Goal: Task Accomplishment & Management: Manage account settings

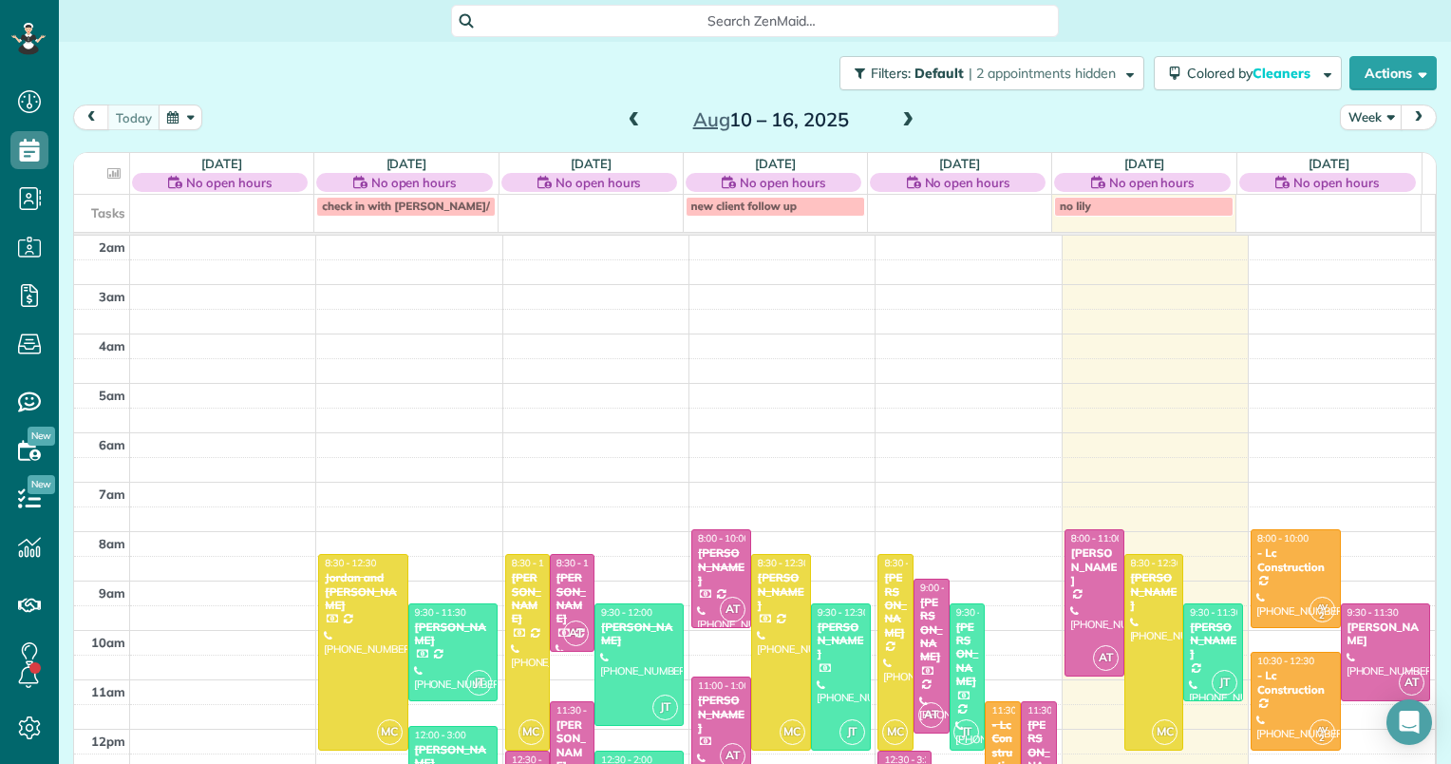
scroll to position [246, 0]
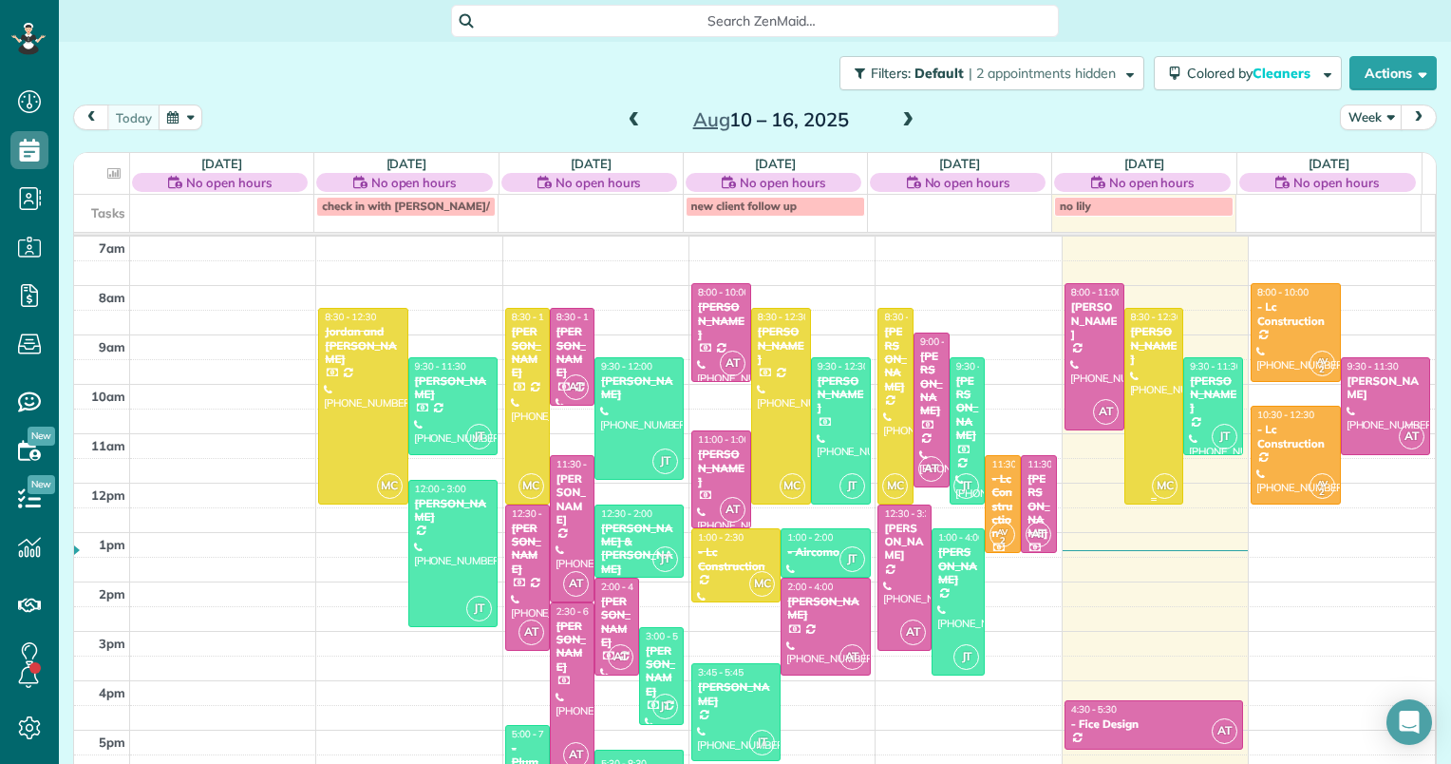
click at [1148, 410] on div at bounding box center [1154, 406] width 58 height 194
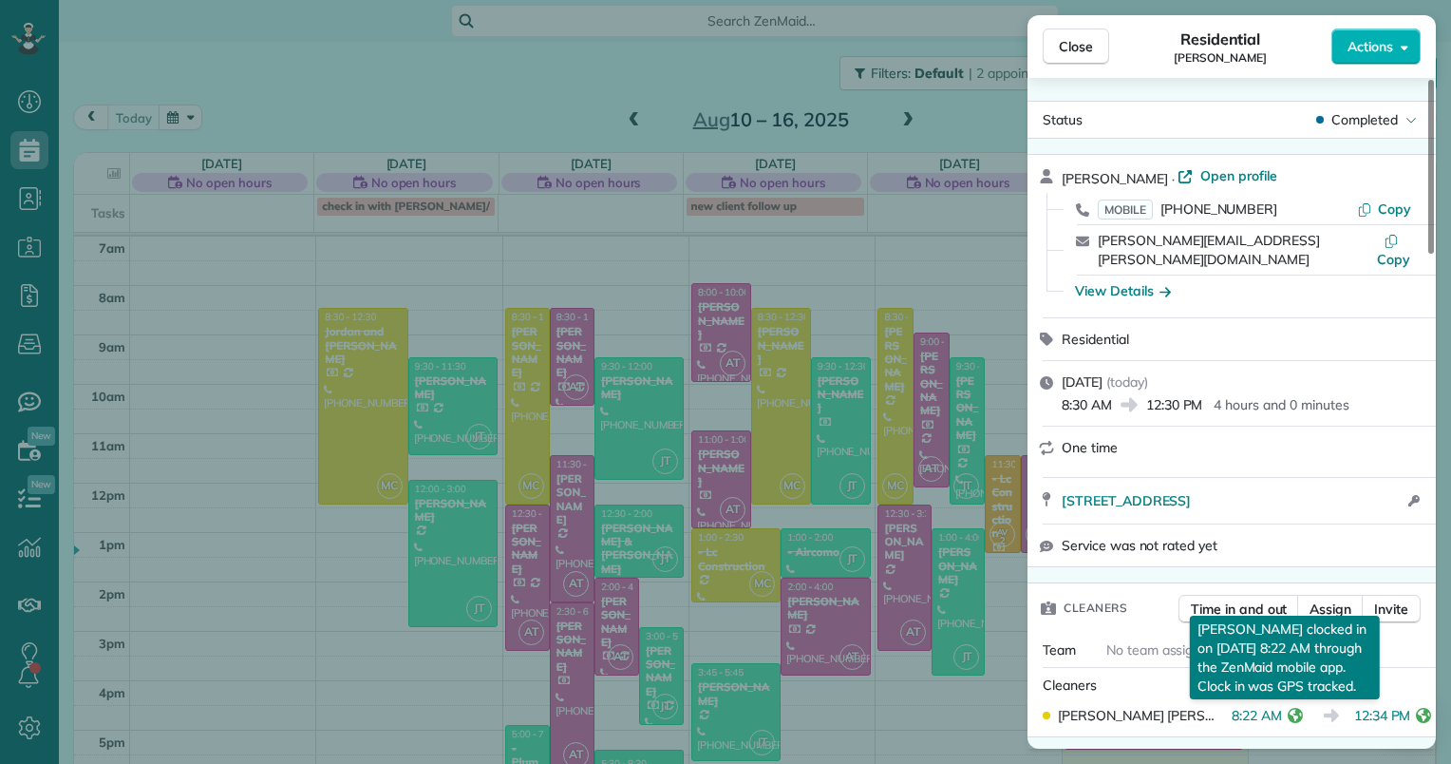
click at [1293, 707] on button "reset" at bounding box center [1295, 715] width 19 height 17
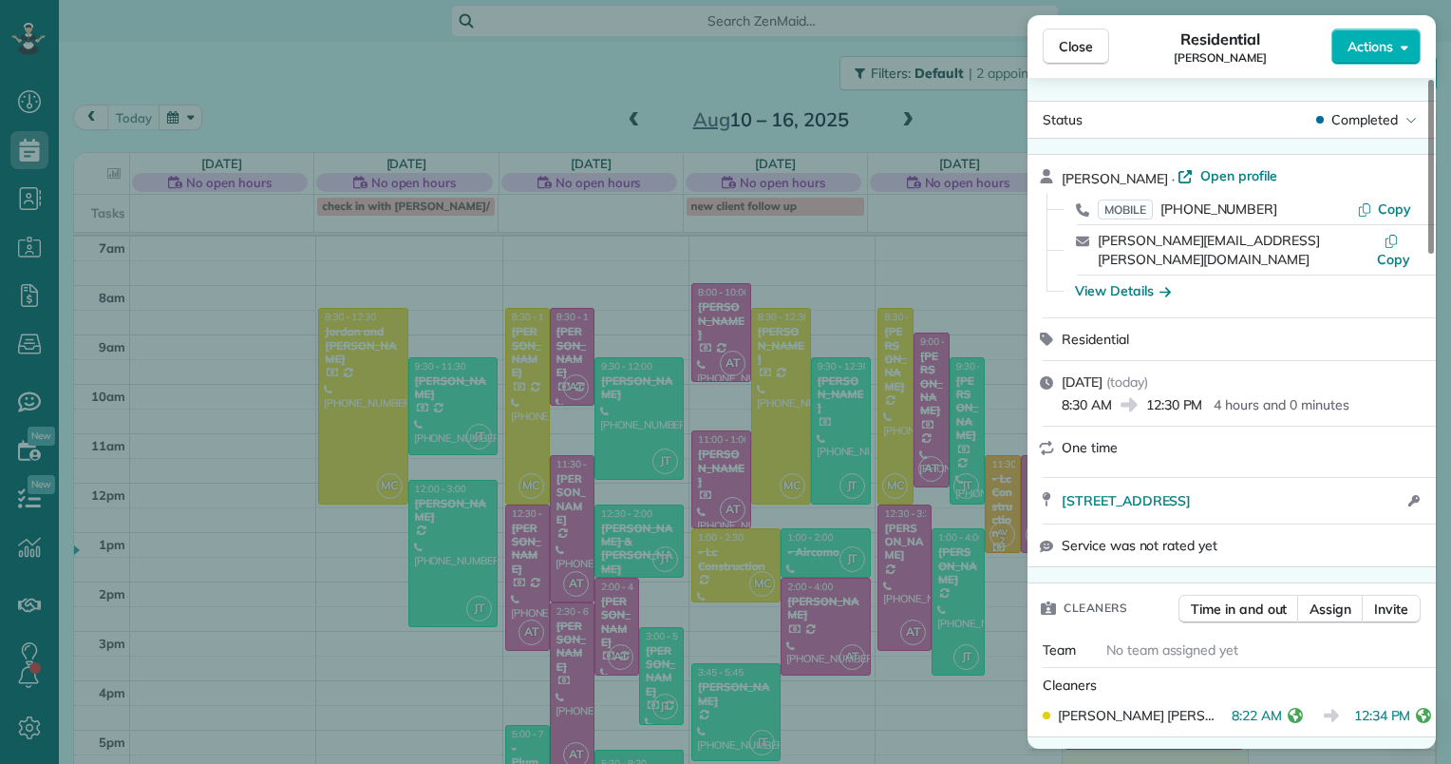
click at [1288, 710] on icon "reset" at bounding box center [1295, 715] width 15 height 15
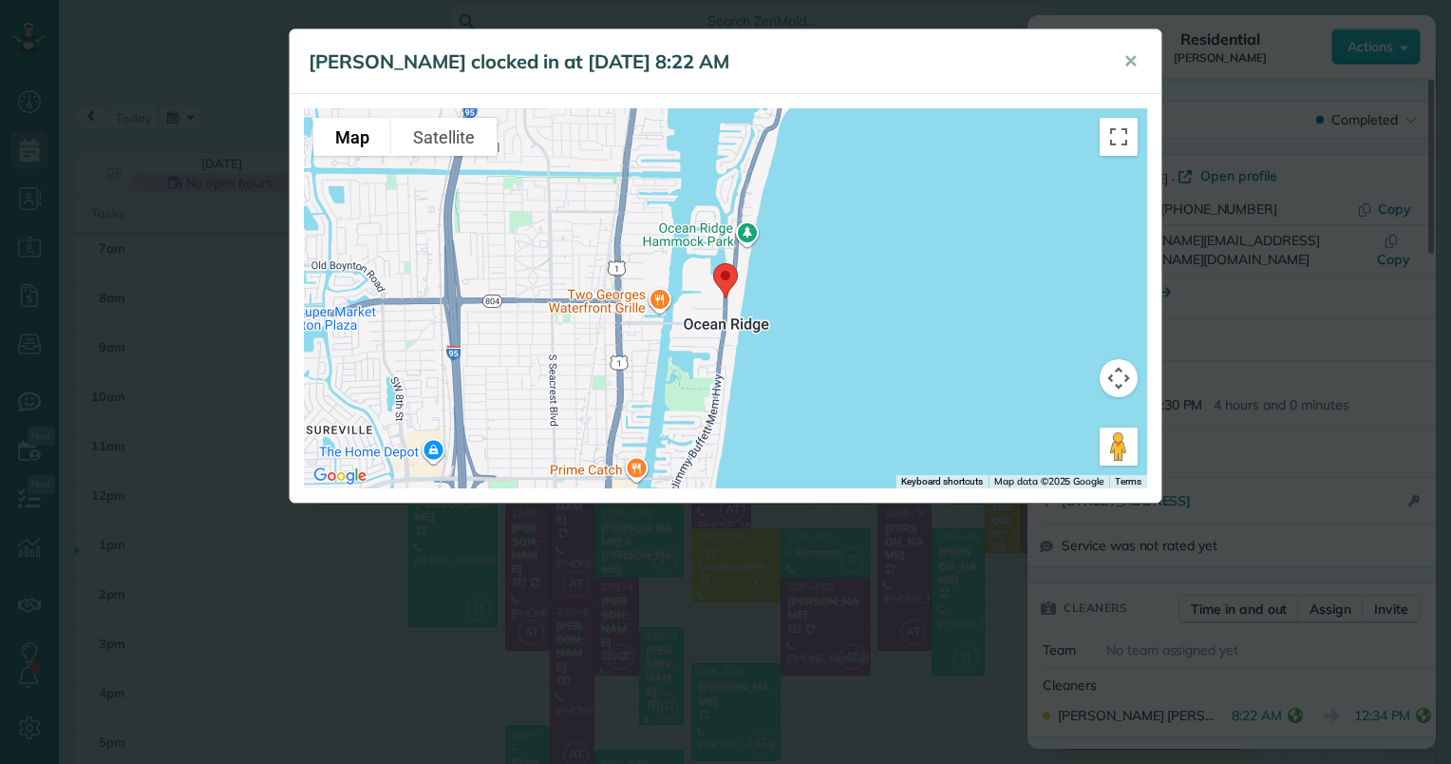
click at [1333, 688] on div "[PERSON_NAME] clocked in at [DATE] 8:22 AM ✕ To navigate the map with touch ges…" at bounding box center [725, 382] width 1451 height 764
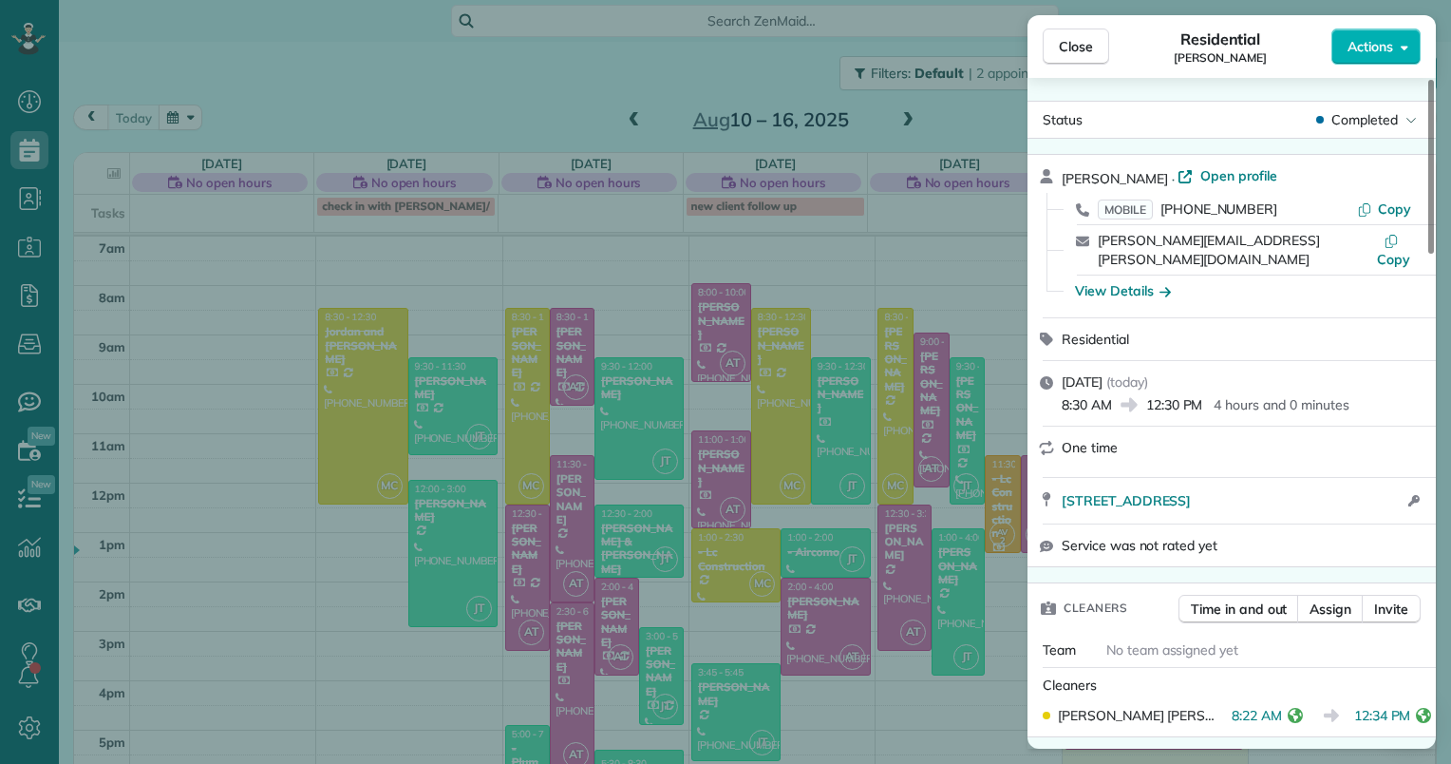
click at [1416, 710] on icon "reset" at bounding box center [1423, 715] width 15 height 15
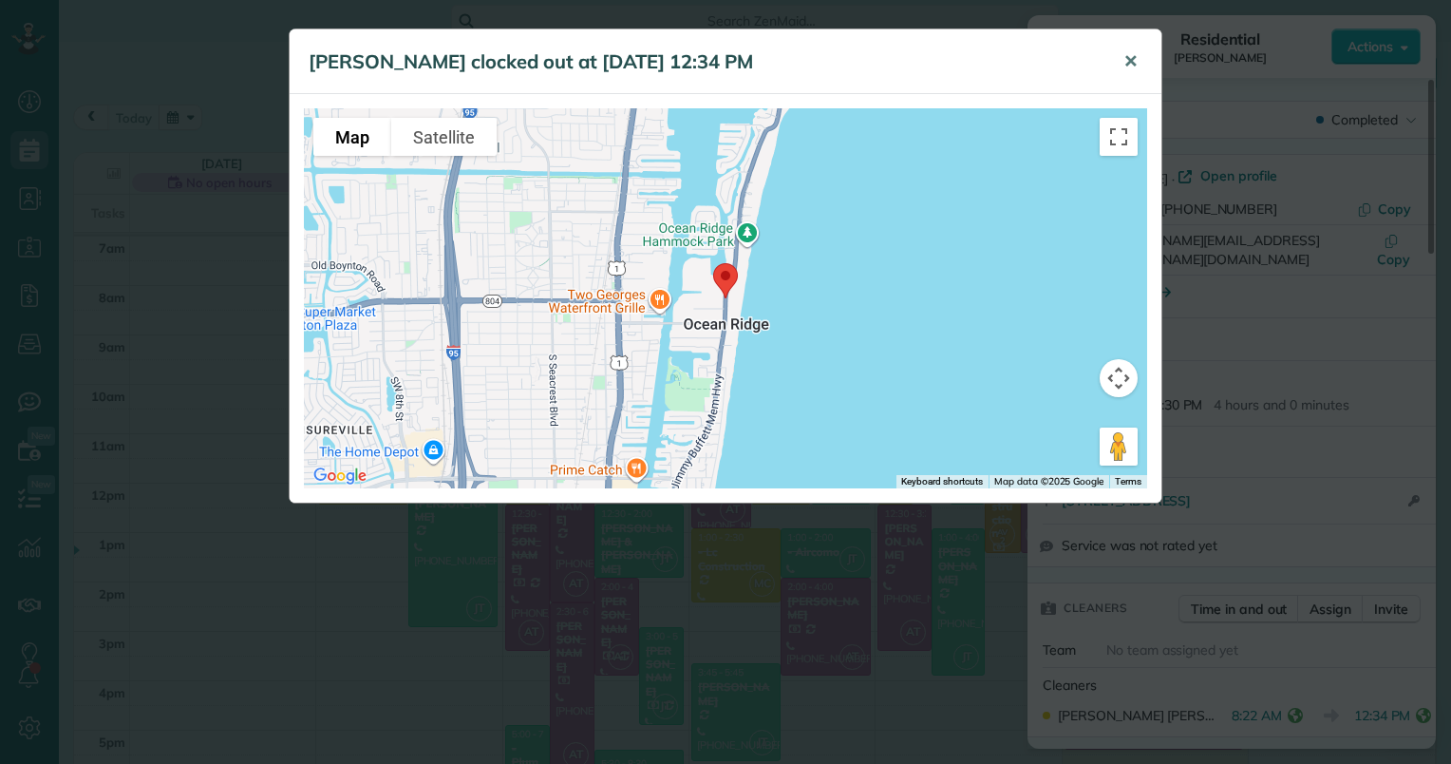
click at [1136, 57] on span "✕" at bounding box center [1130, 61] width 14 height 22
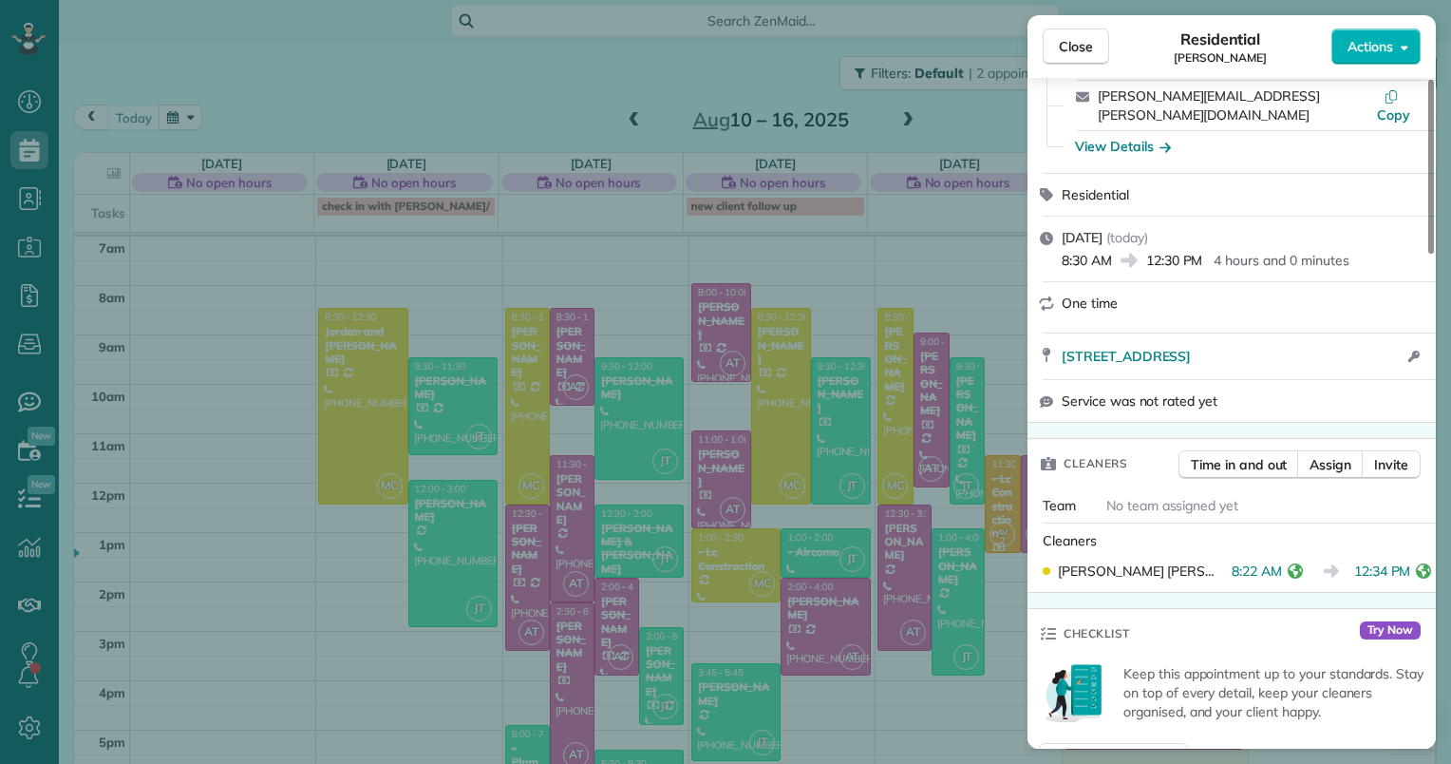
scroll to position [190, 0]
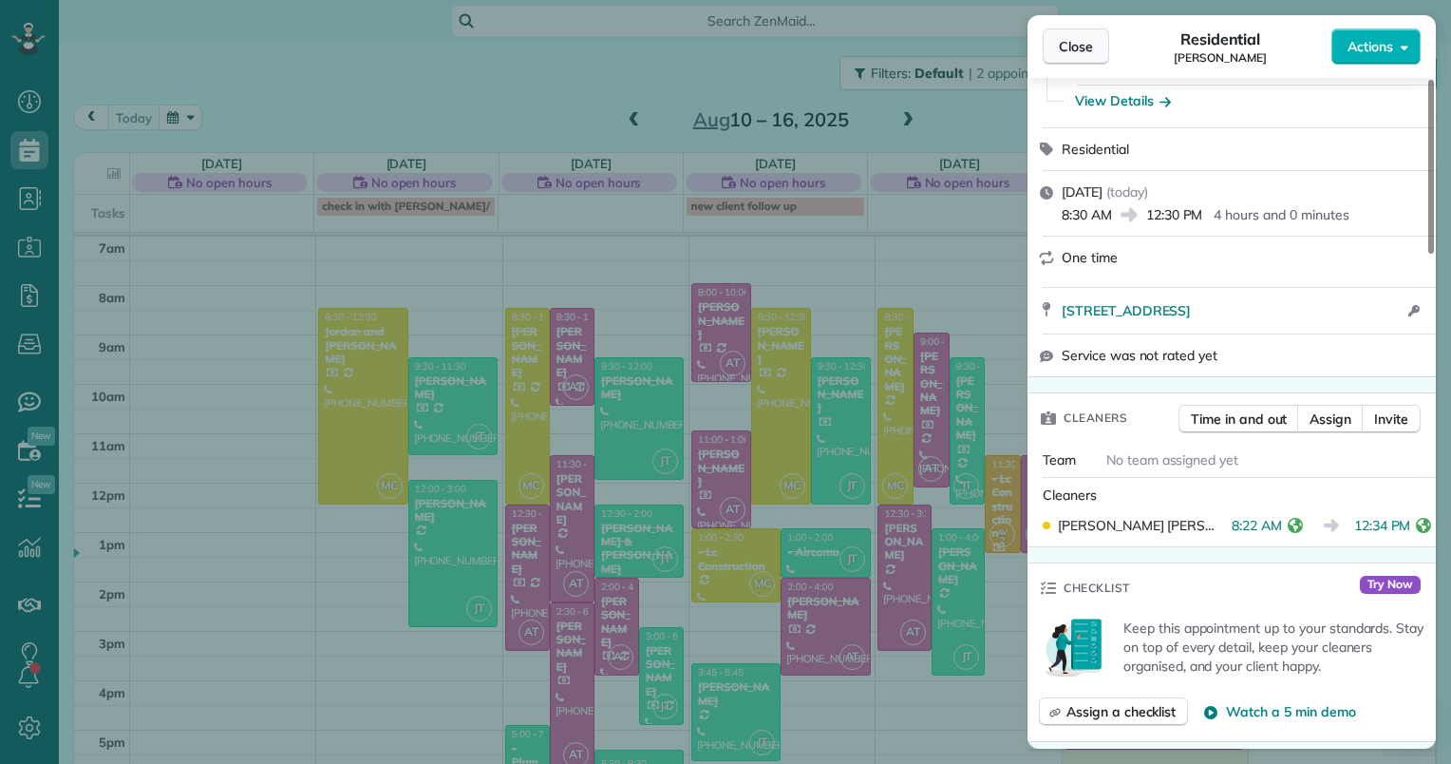
click at [1075, 40] on span "Close" at bounding box center [1076, 46] width 34 height 19
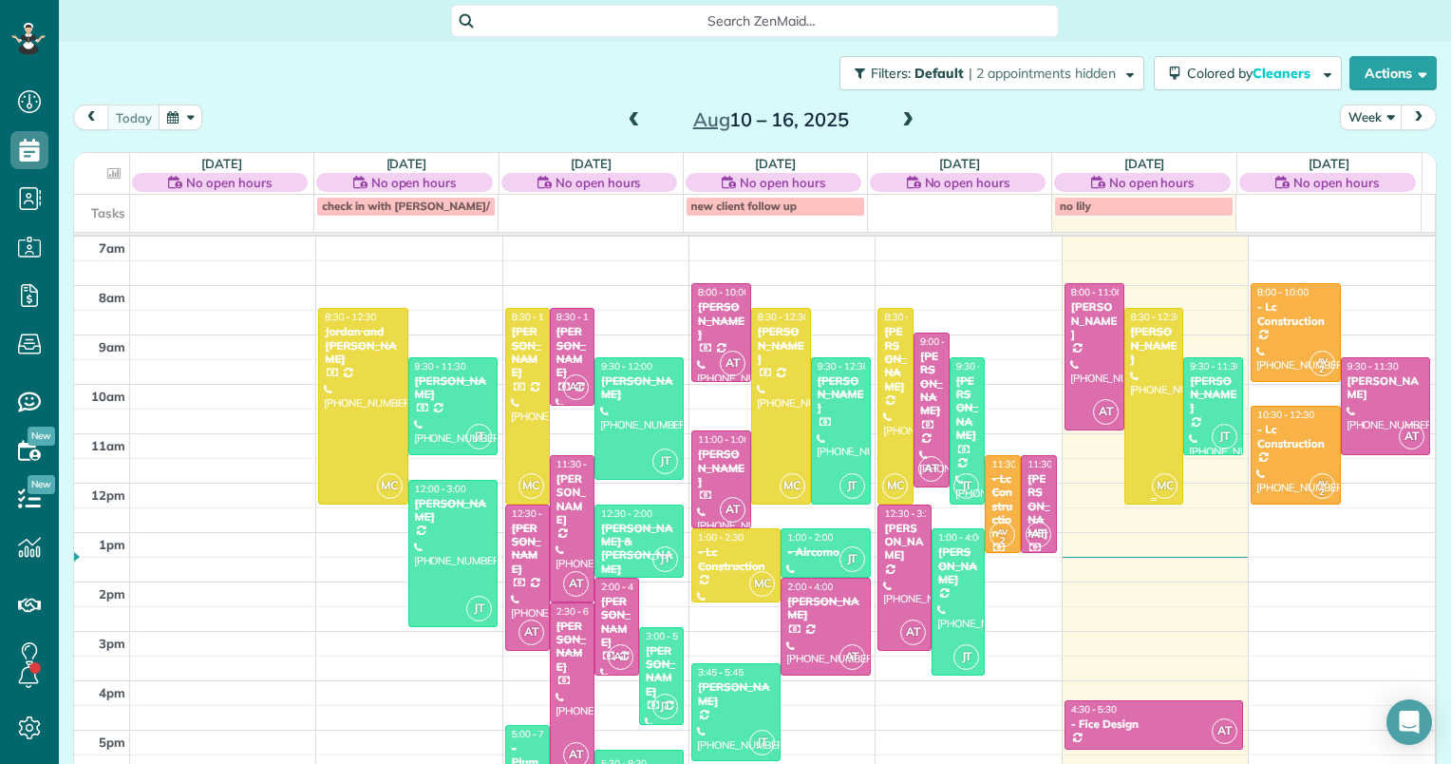
click at [1130, 340] on div "[PERSON_NAME]" at bounding box center [1154, 345] width 48 height 41
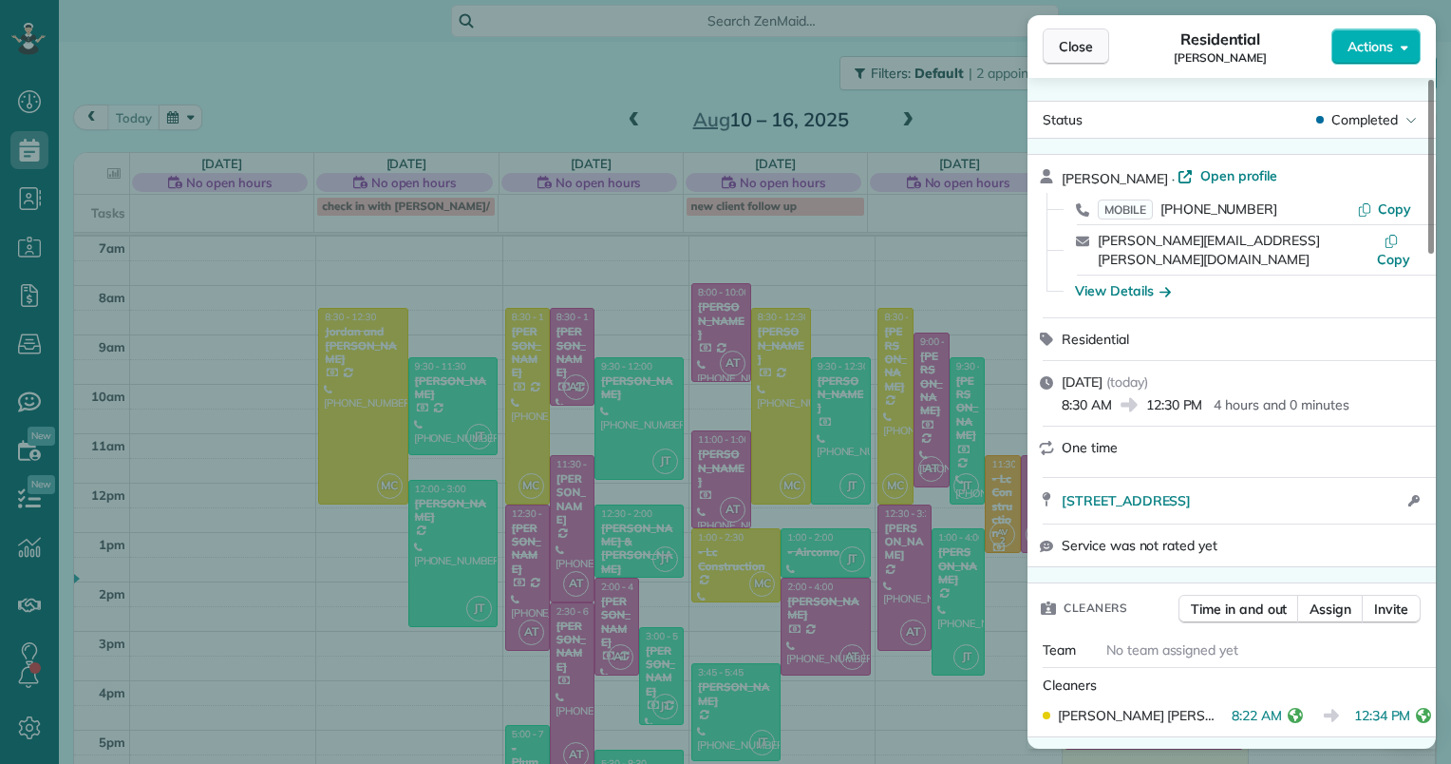
click at [1097, 42] on button "Close" at bounding box center [1076, 46] width 66 height 36
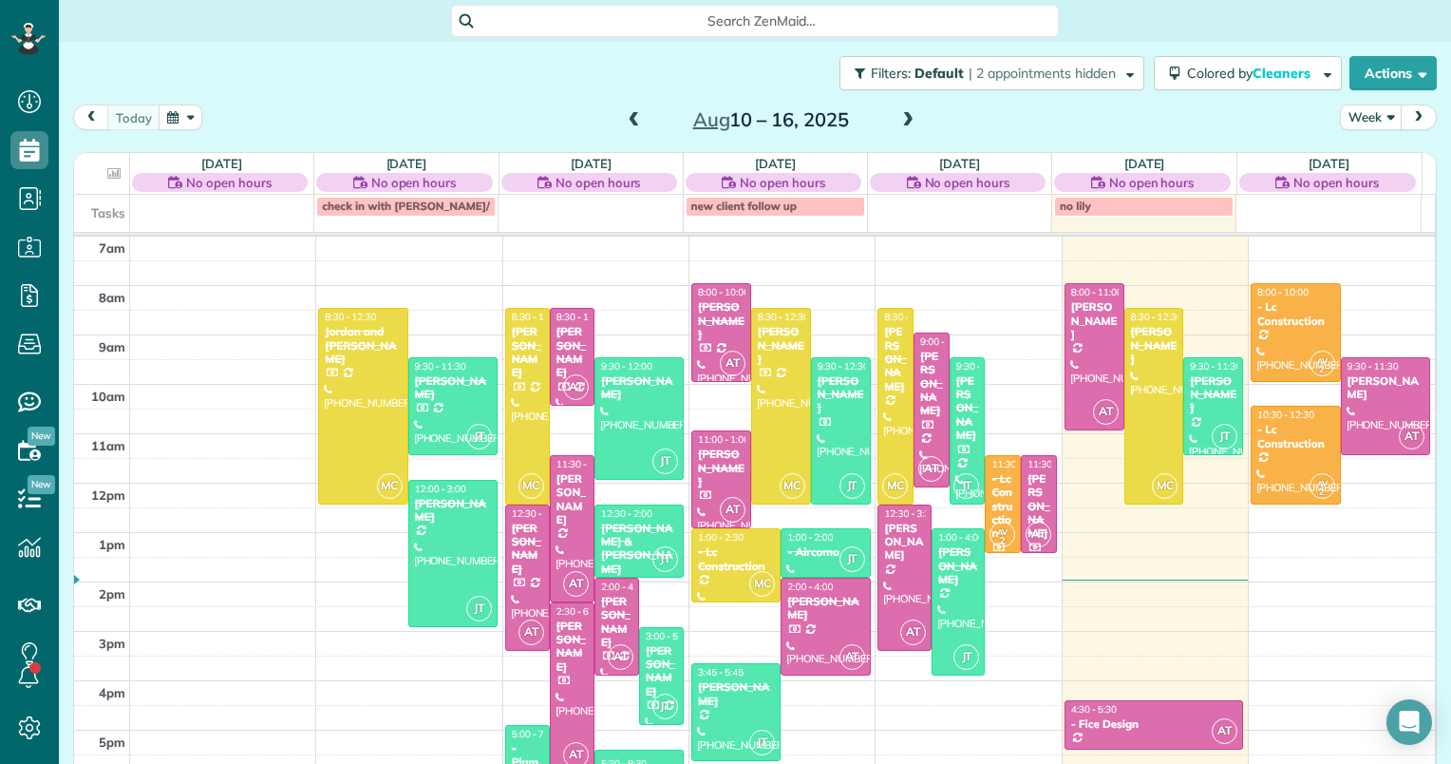
click at [904, 118] on span at bounding box center [907, 120] width 21 height 17
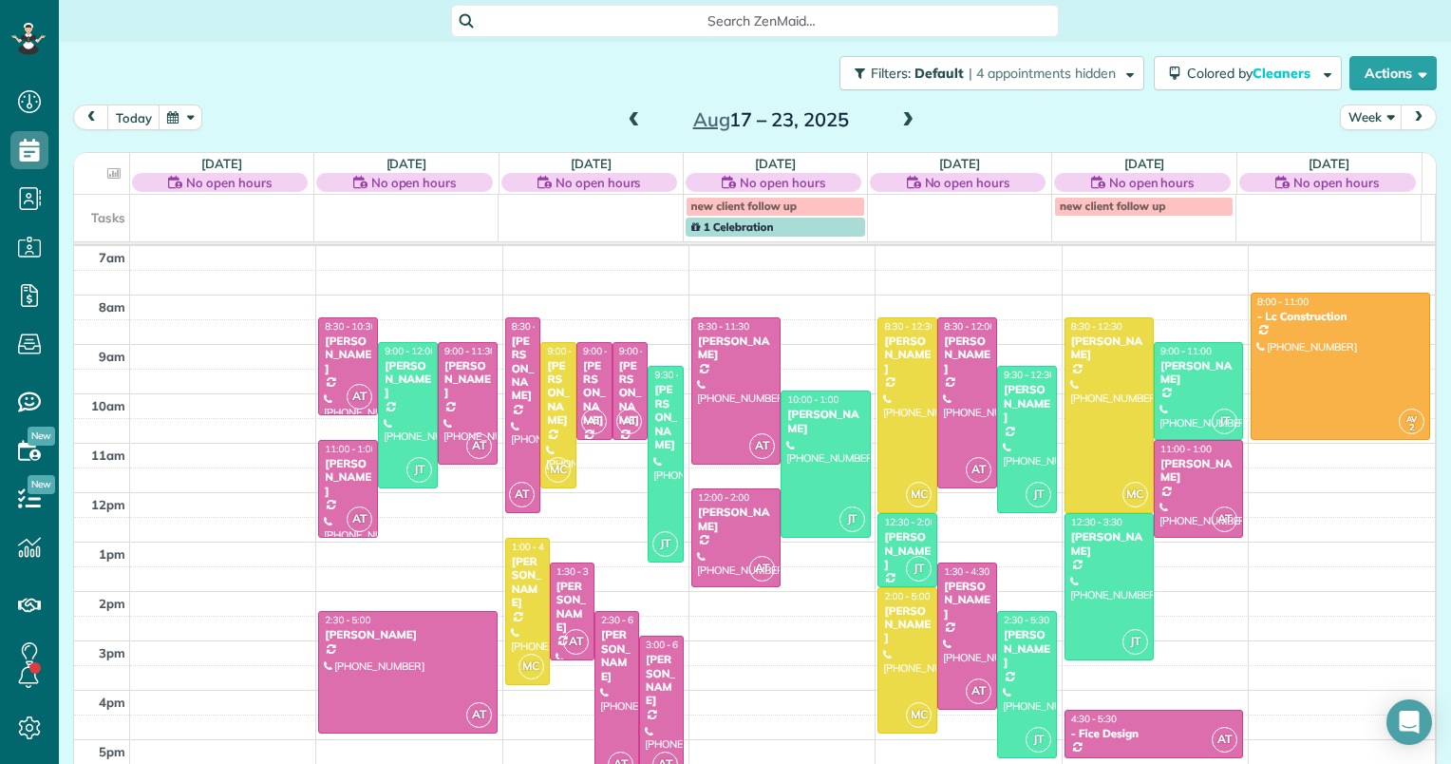
click at [625, 120] on span at bounding box center [634, 120] width 21 height 17
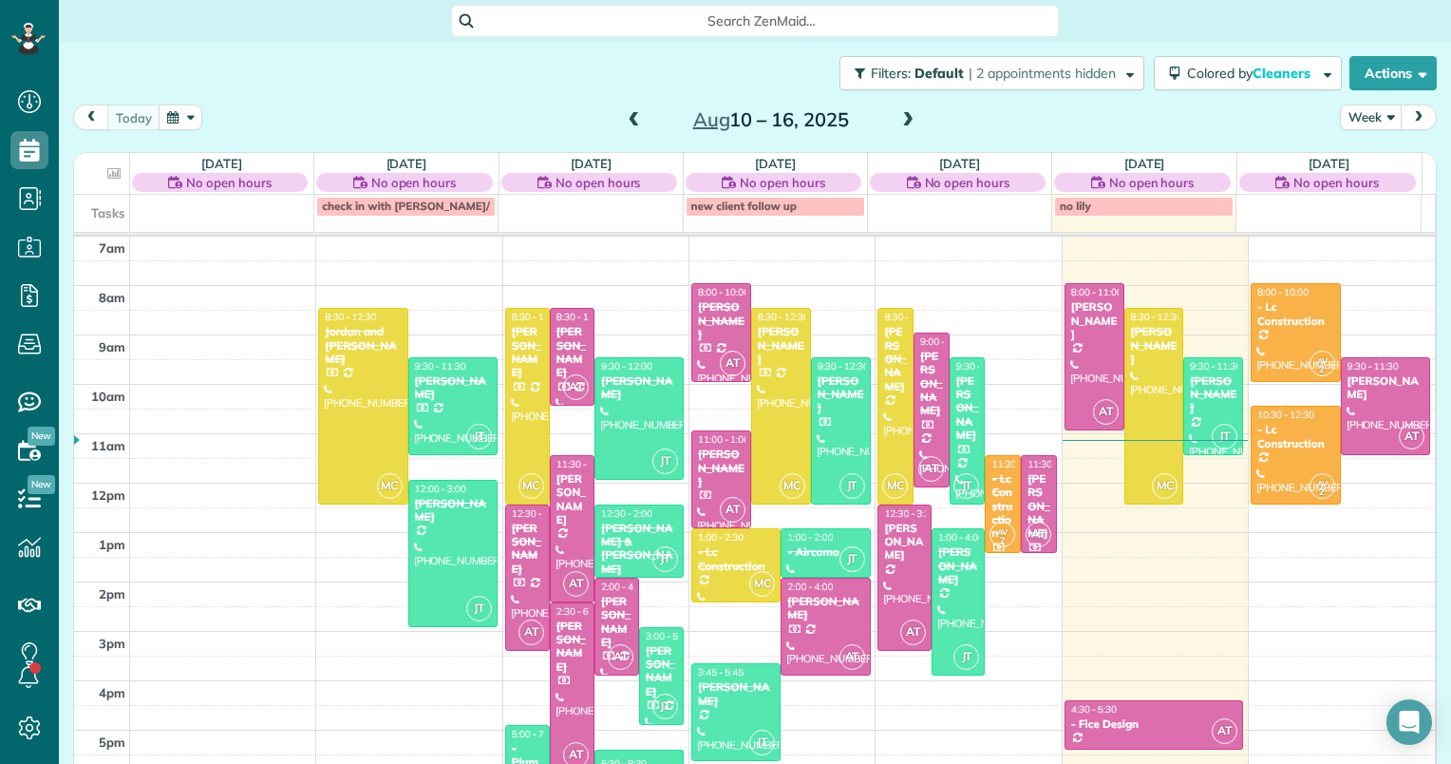
click at [899, 116] on span at bounding box center [907, 120] width 21 height 17
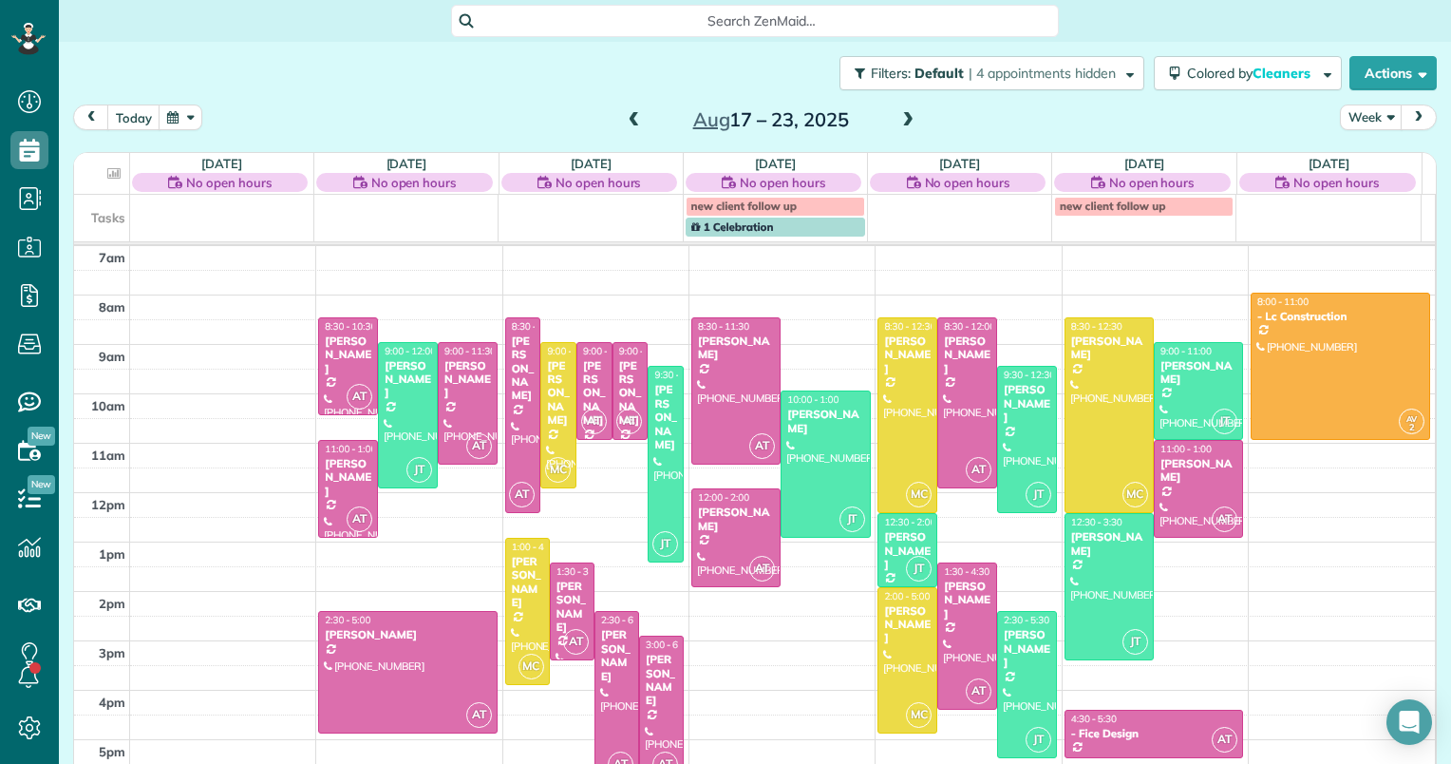
click at [624, 124] on span at bounding box center [634, 120] width 21 height 17
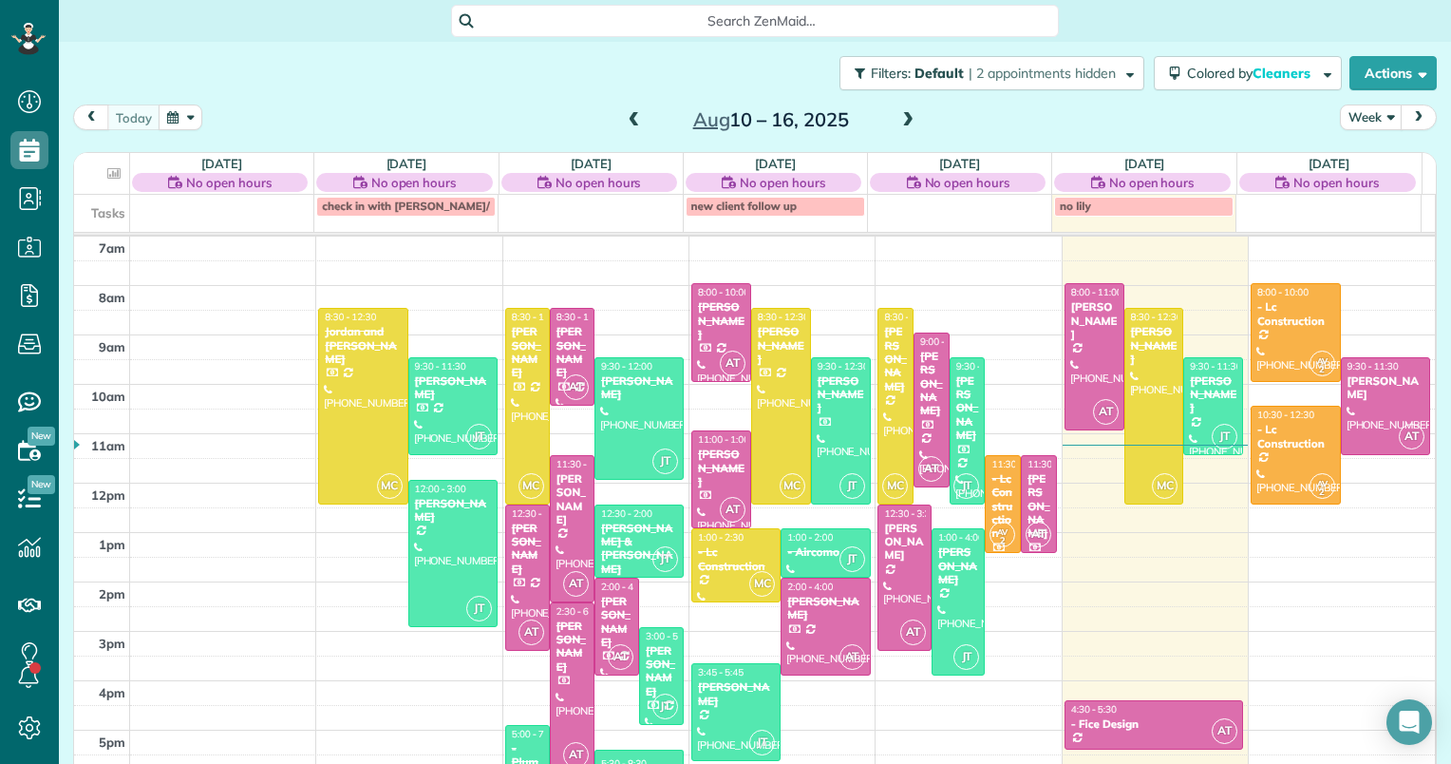
click at [897, 130] on span at bounding box center [907, 120] width 21 height 28
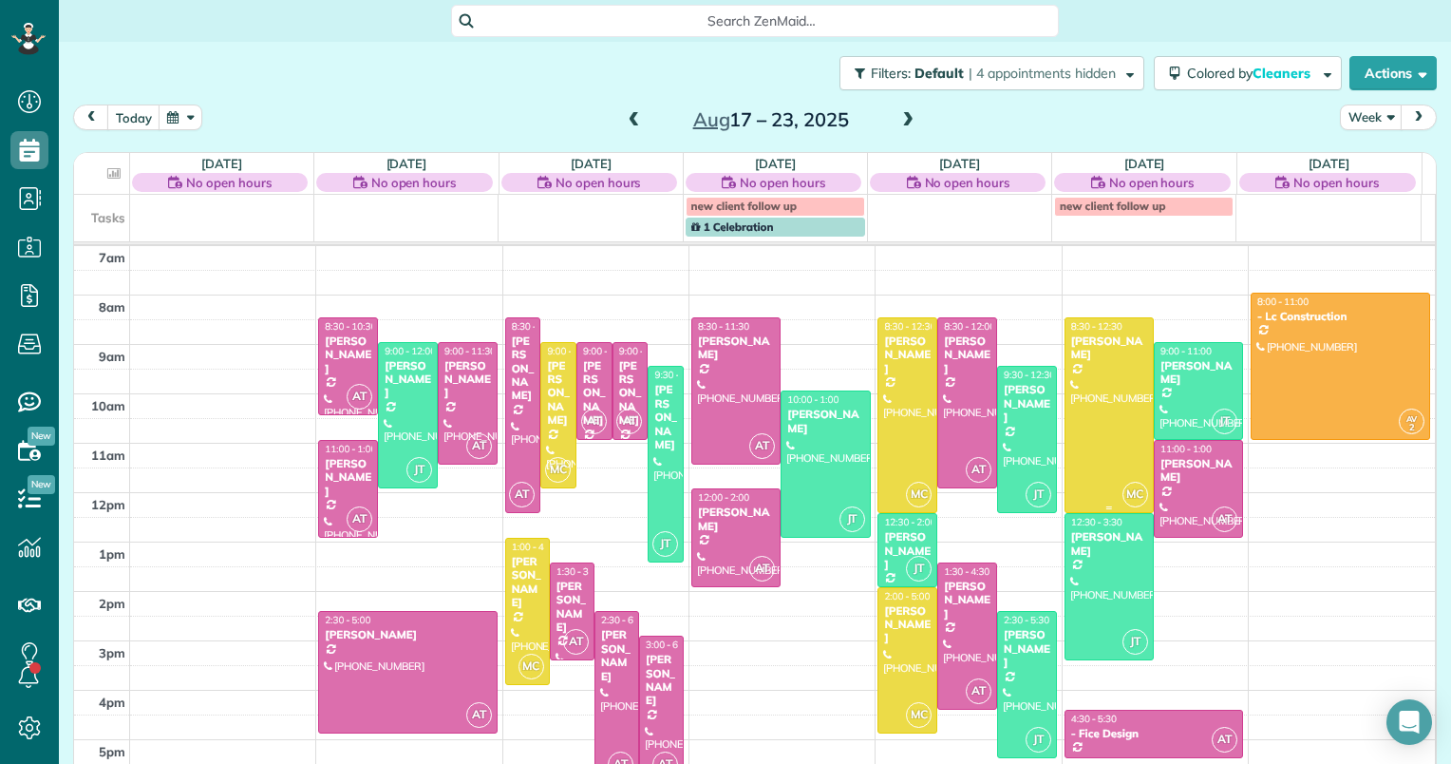
click at [1115, 425] on div at bounding box center [1109, 415] width 87 height 194
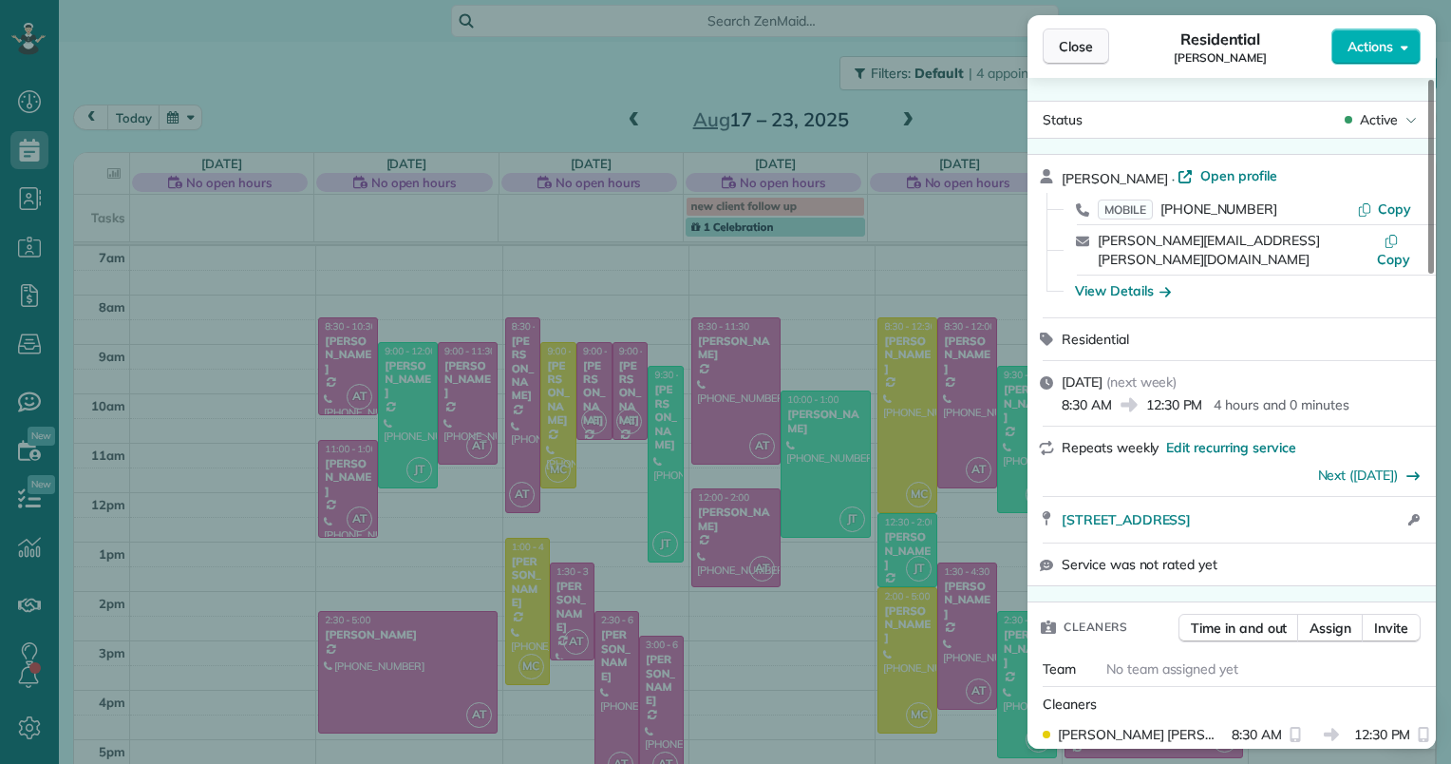
click at [1067, 45] on span "Close" at bounding box center [1076, 46] width 34 height 19
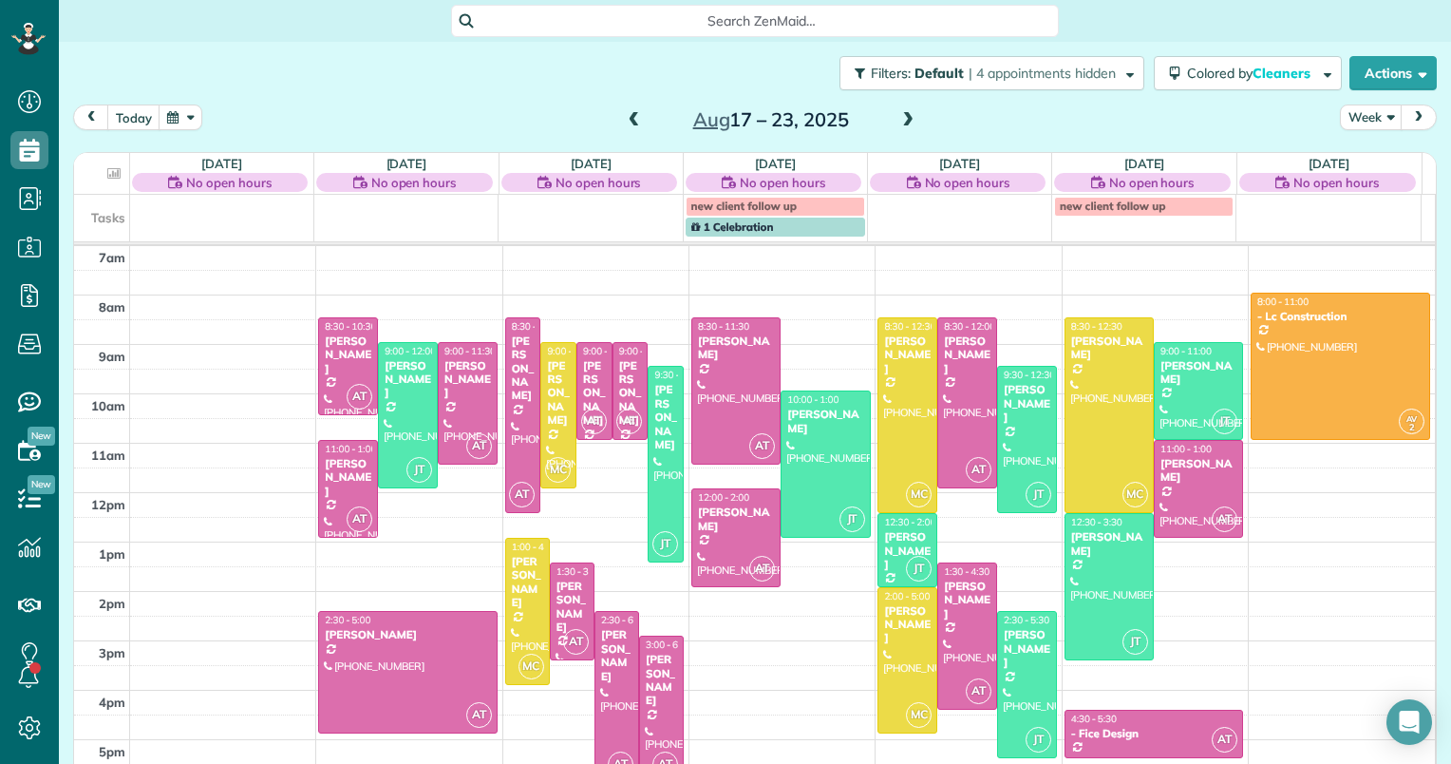
click at [631, 117] on span at bounding box center [634, 120] width 21 height 17
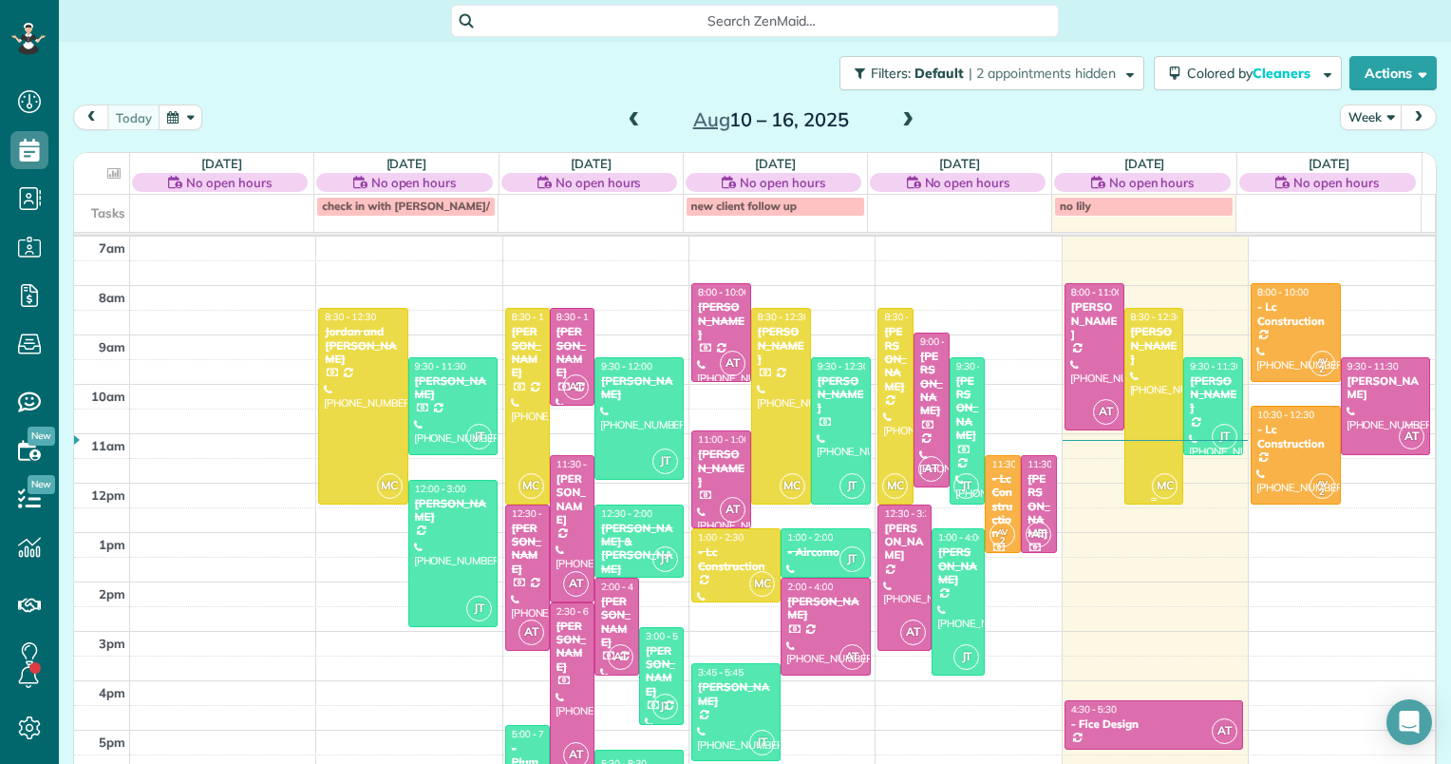
click at [1126, 363] on div at bounding box center [1154, 406] width 58 height 194
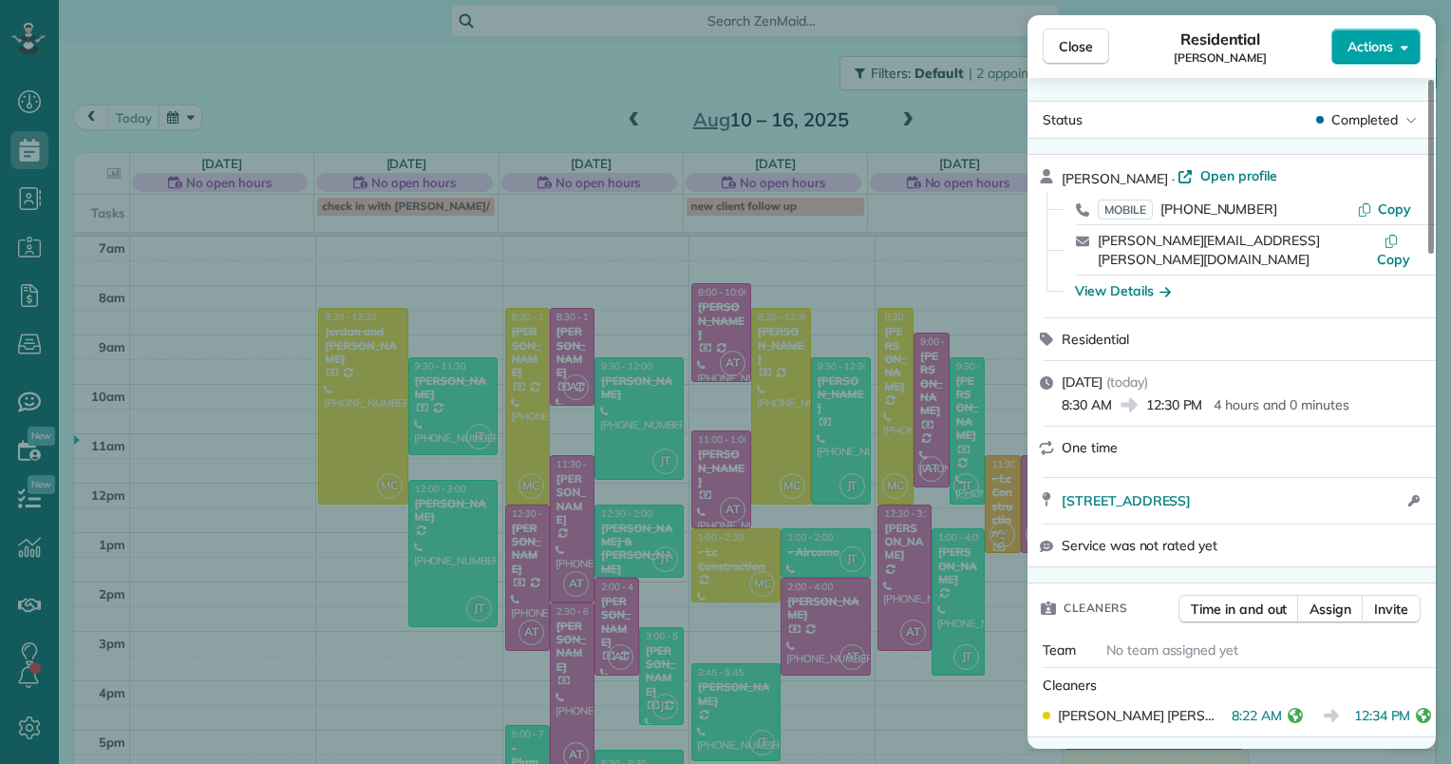
click at [1394, 51] on button "Actions" at bounding box center [1375, 46] width 89 height 36
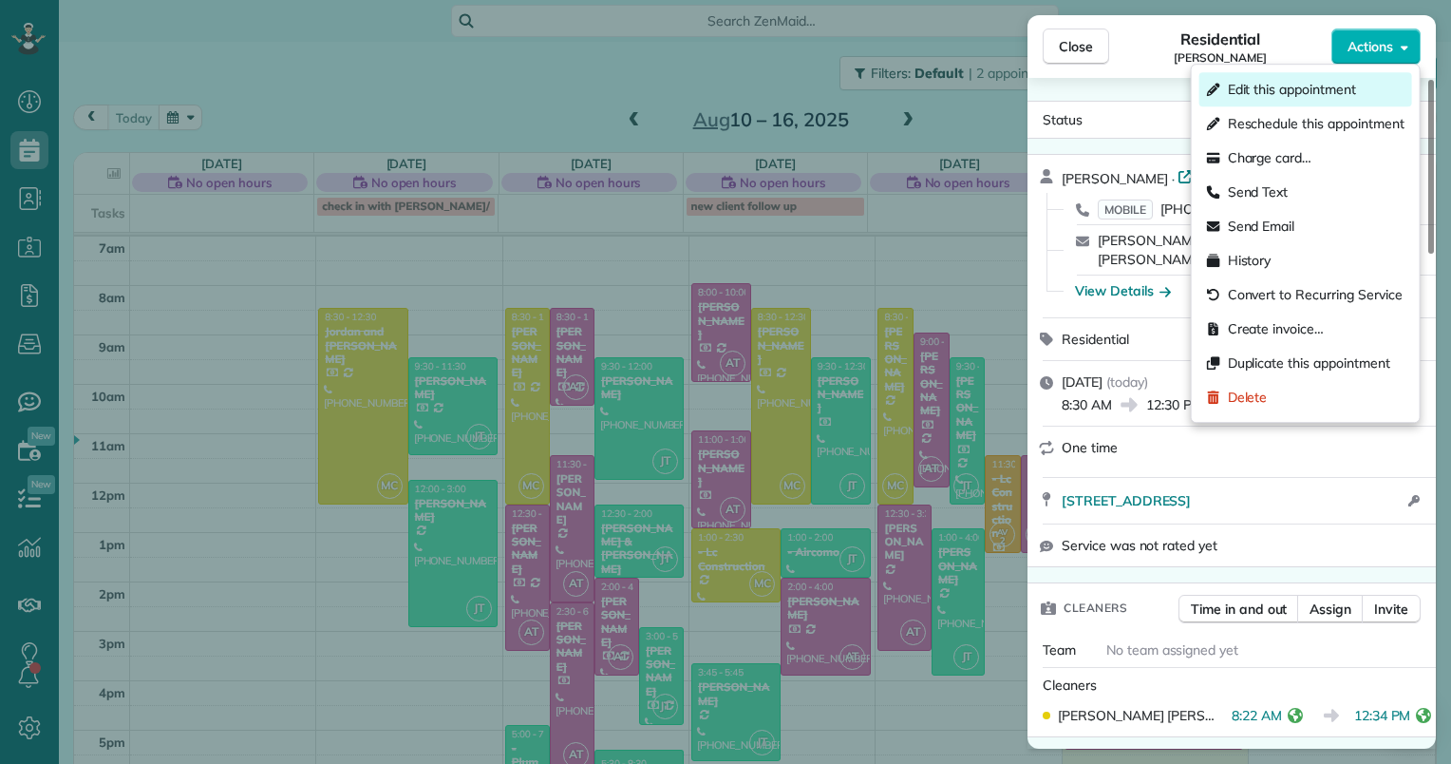
click at [1299, 96] on span "Edit this appointment" at bounding box center [1292, 89] width 128 height 19
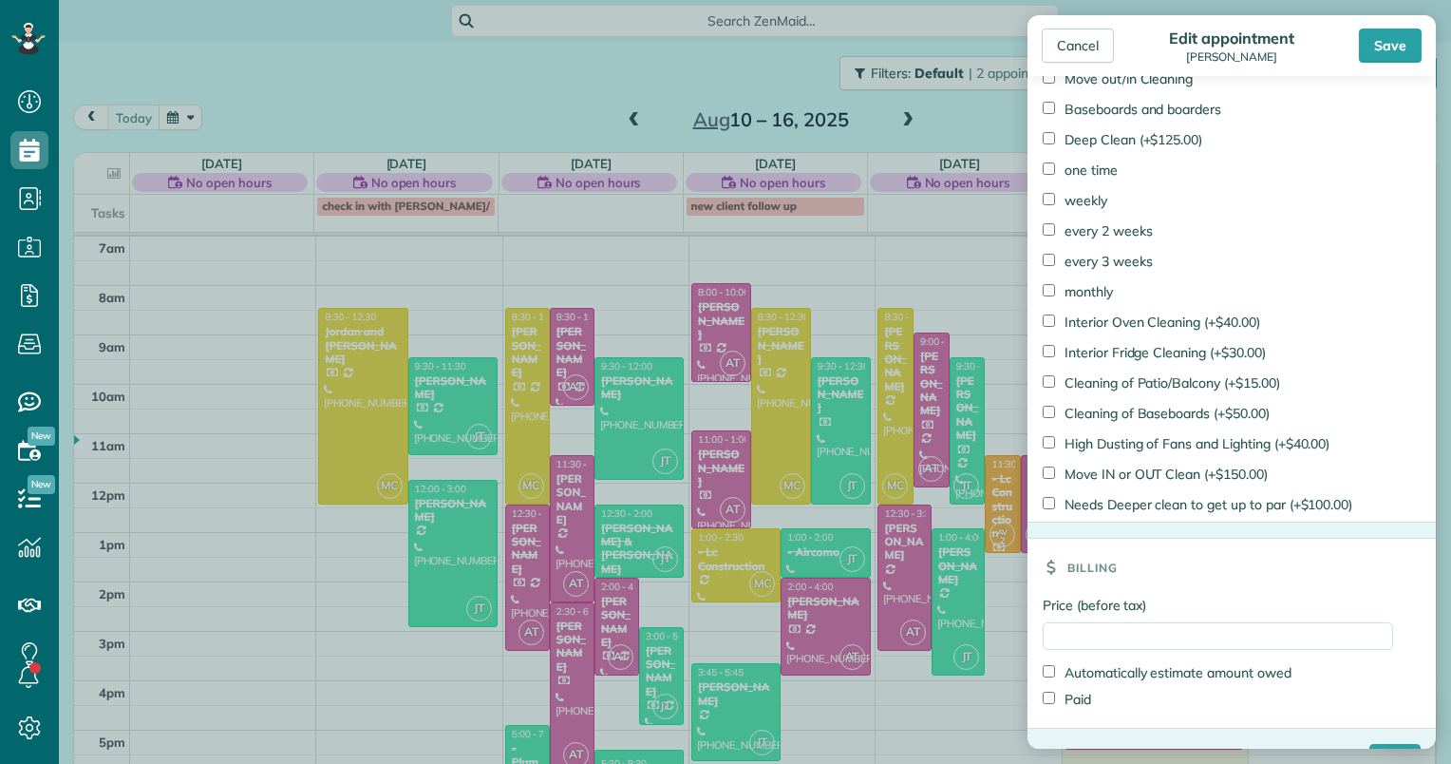
scroll to position [1242, 0]
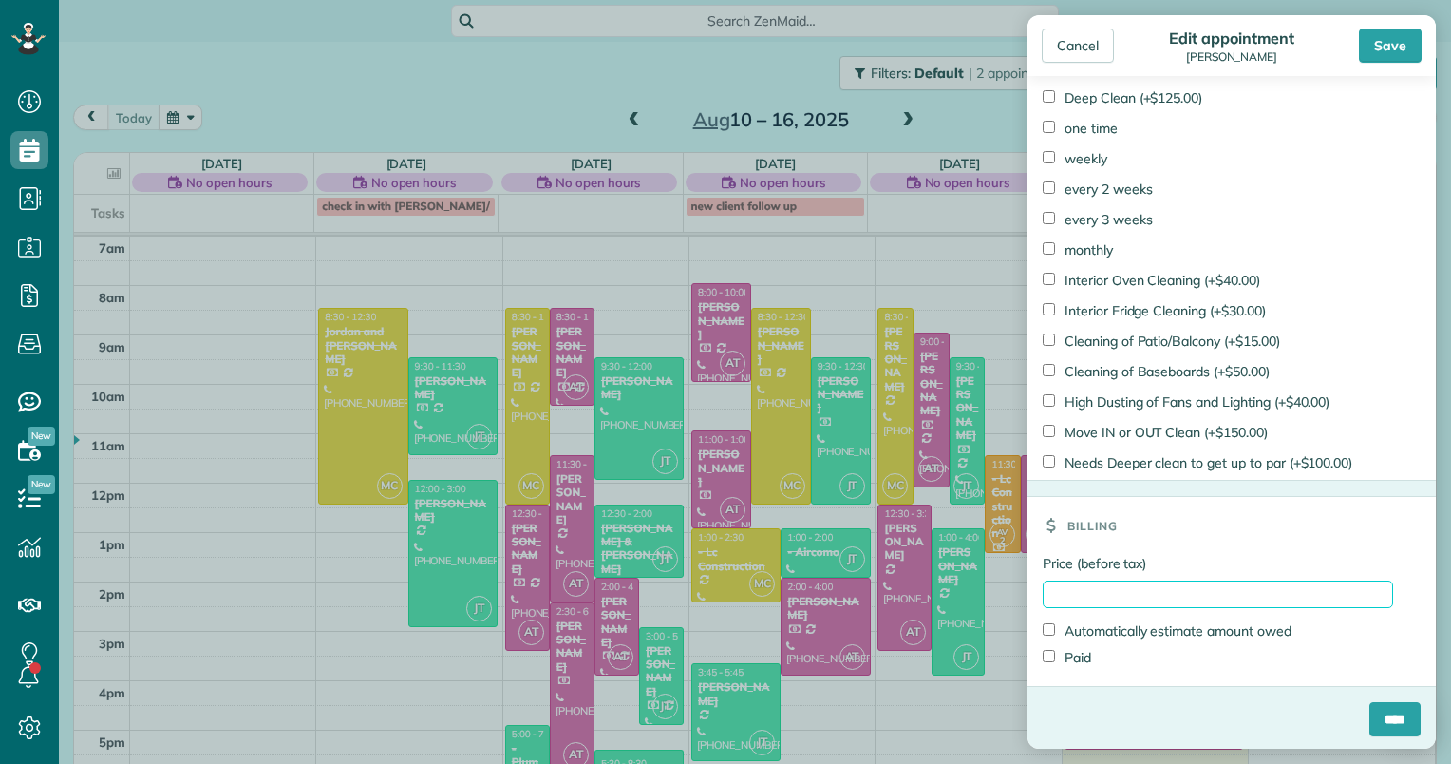
click at [1054, 593] on input "Price (before tax)" at bounding box center [1218, 594] width 350 height 28
click at [1057, 582] on input "*****" at bounding box center [1218, 594] width 350 height 28
type input "******"
click at [1067, 653] on label "Paid" at bounding box center [1067, 657] width 48 height 19
click at [1369, 708] on input "****" at bounding box center [1394, 719] width 51 height 34
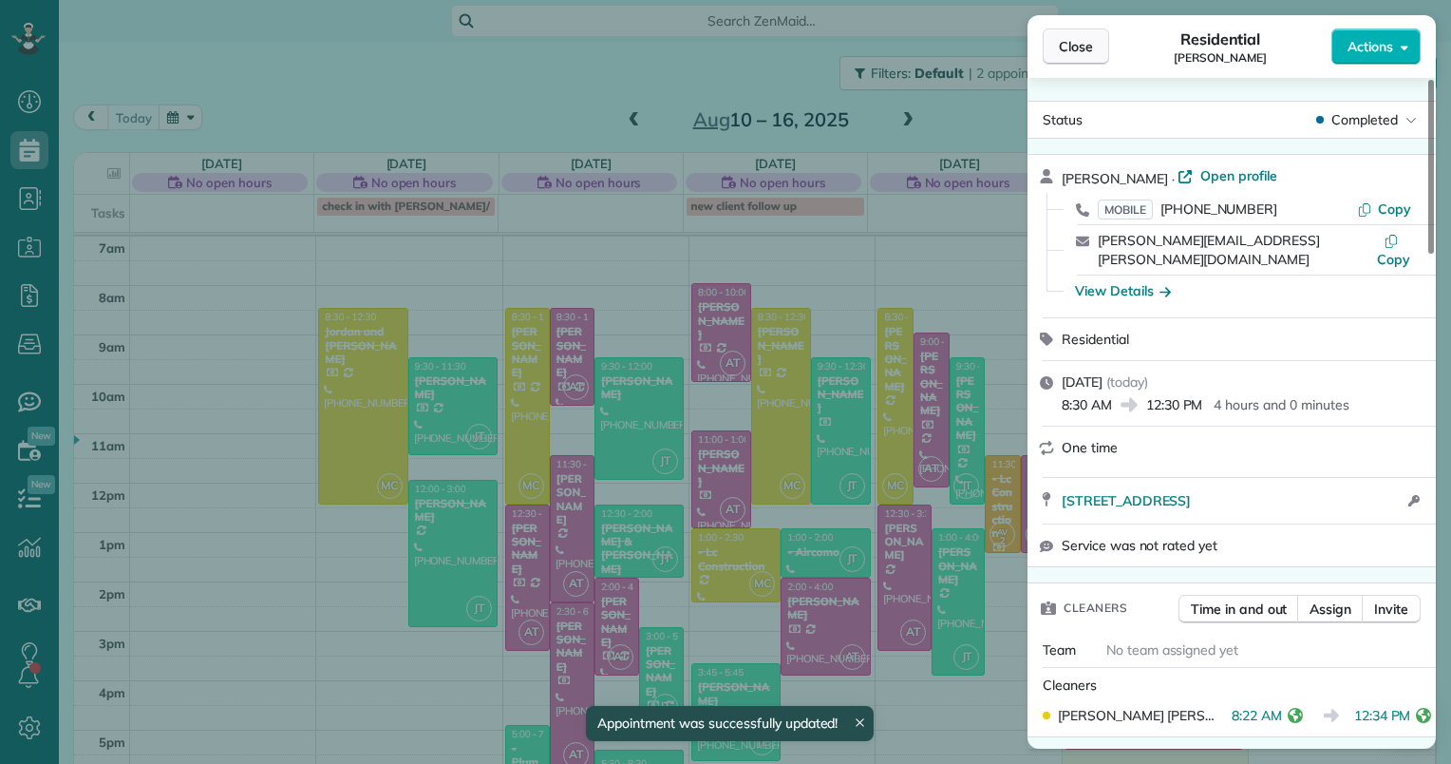
click at [1071, 49] on span "Close" at bounding box center [1076, 46] width 34 height 19
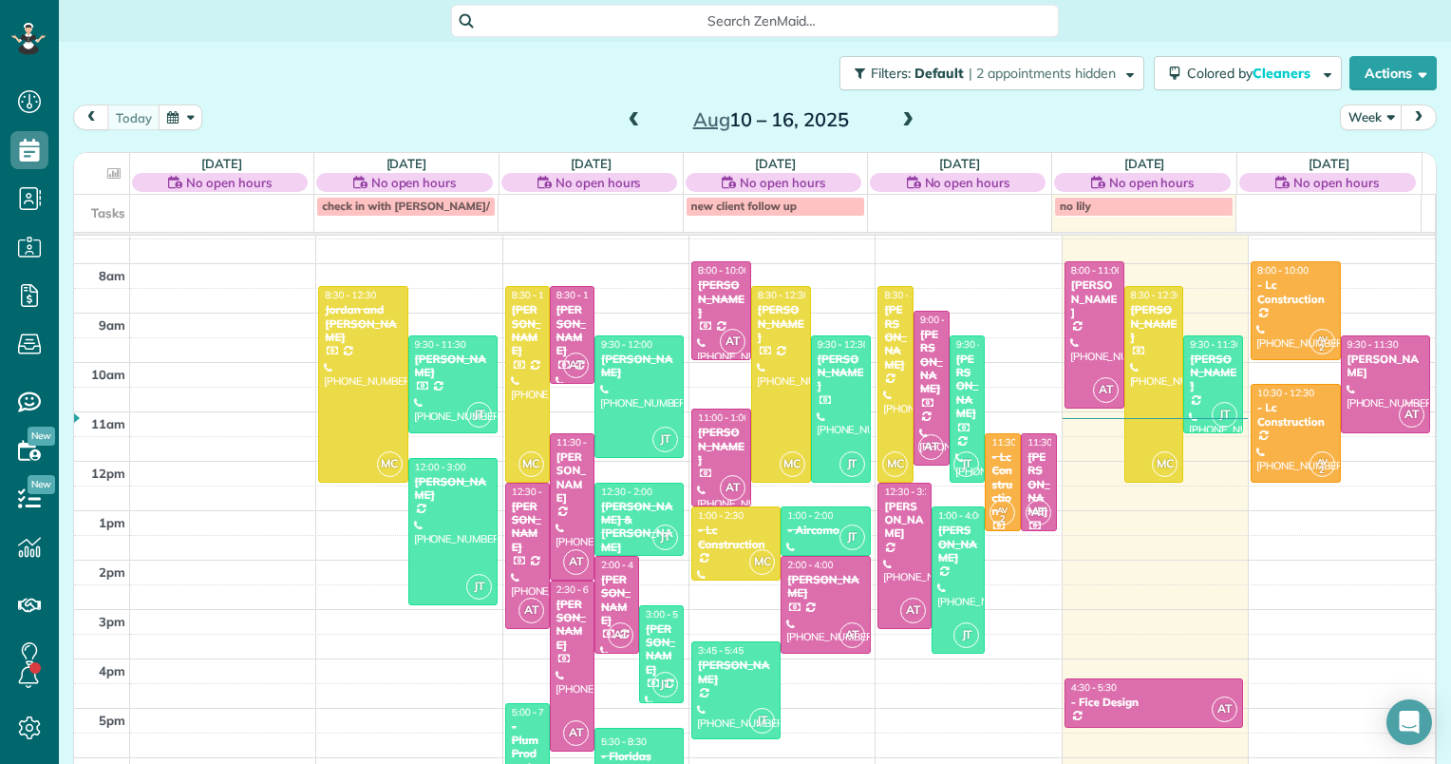
scroll to position [278, 0]
